Goal: Register for event/course

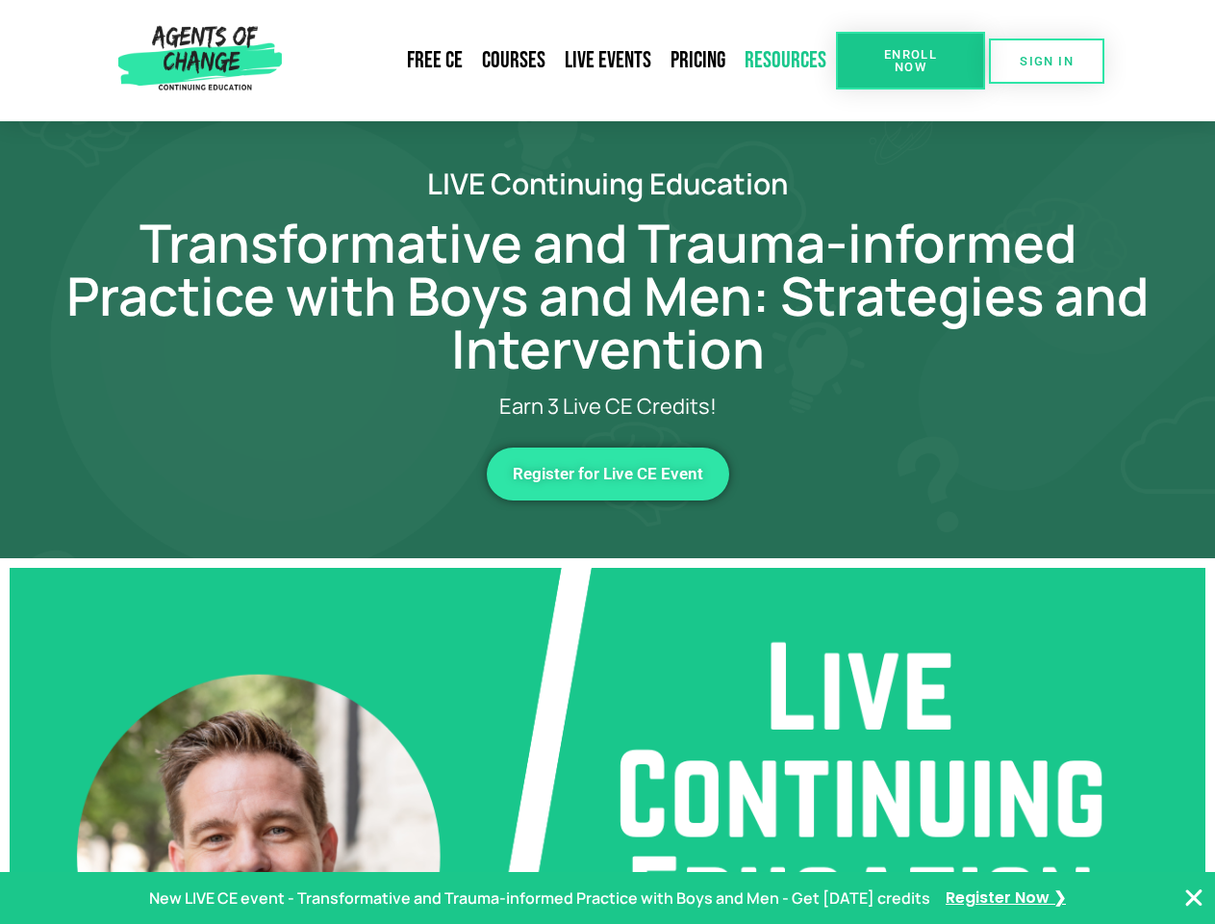
click at [786, 61] on link "Resources" at bounding box center [785, 60] width 101 height 44
click at [910, 61] on span "Enroll Now" at bounding box center [911, 60] width 88 height 25
click at [1047, 61] on span "SIGN IN" at bounding box center [1047, 61] width 54 height 13
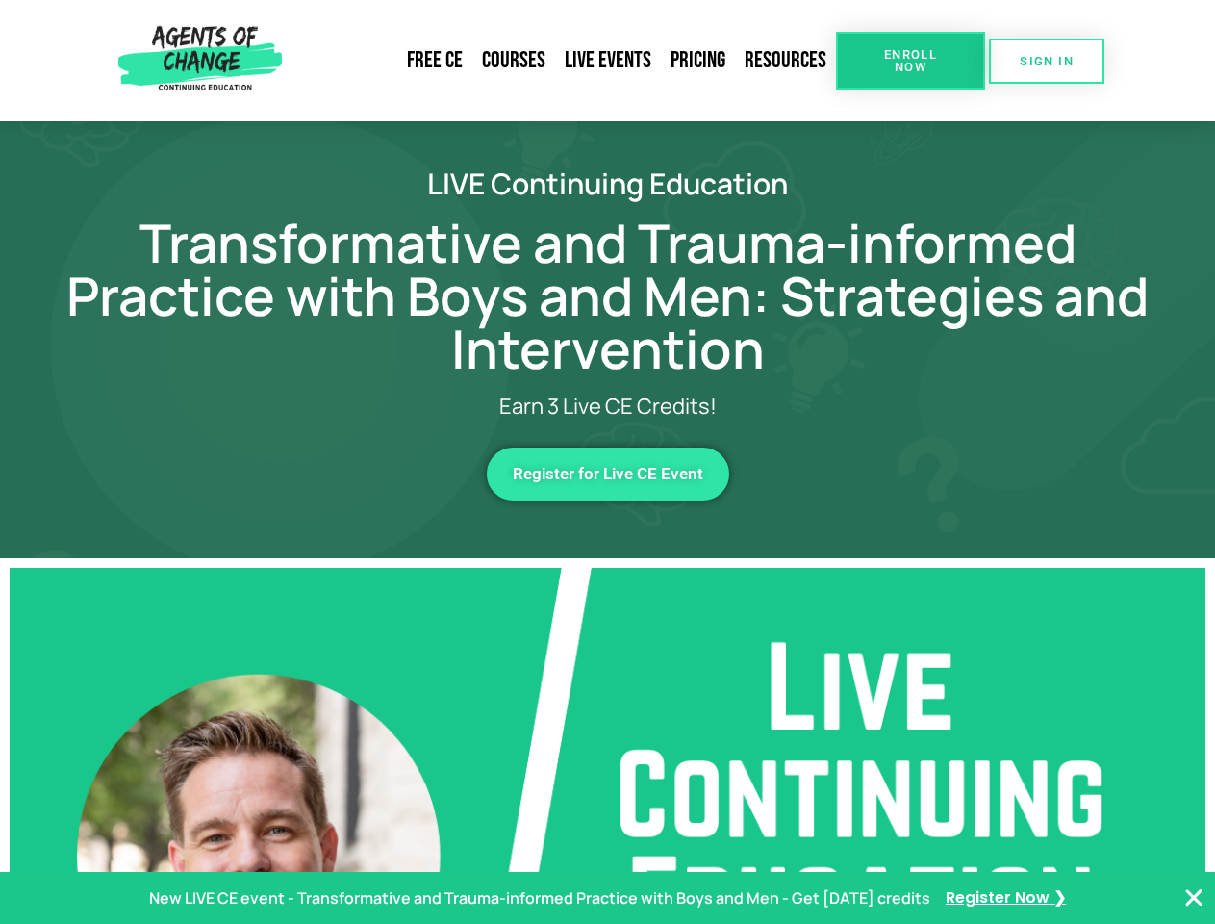
click at [608, 473] on span "Register for Live CE Event" at bounding box center [608, 474] width 191 height 16
click at [607, 898] on p "New LIVE CE event - Transformative and Trauma-informed Practice with Boys and M…" at bounding box center [539, 898] width 781 height 28
click at [1194, 898] on icon "Close Banner" at bounding box center [1194, 897] width 23 height 23
